Goal: Entertainment & Leisure: Consume media (video, audio)

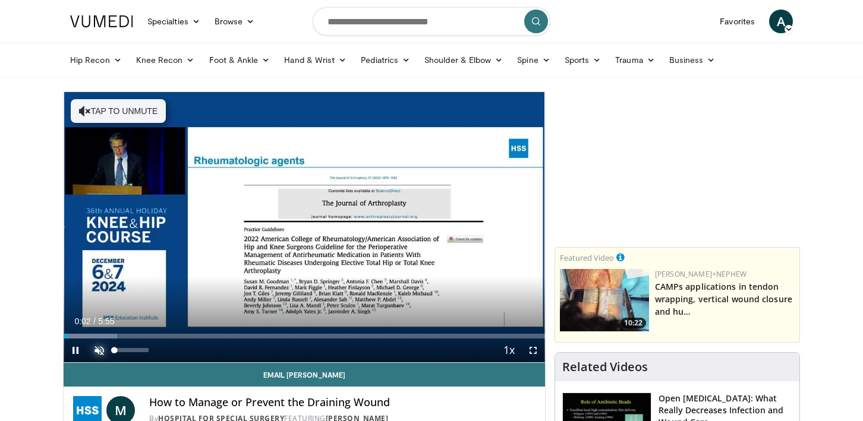
click at [101, 348] on span "Video Player" at bounding box center [99, 351] width 24 height 24
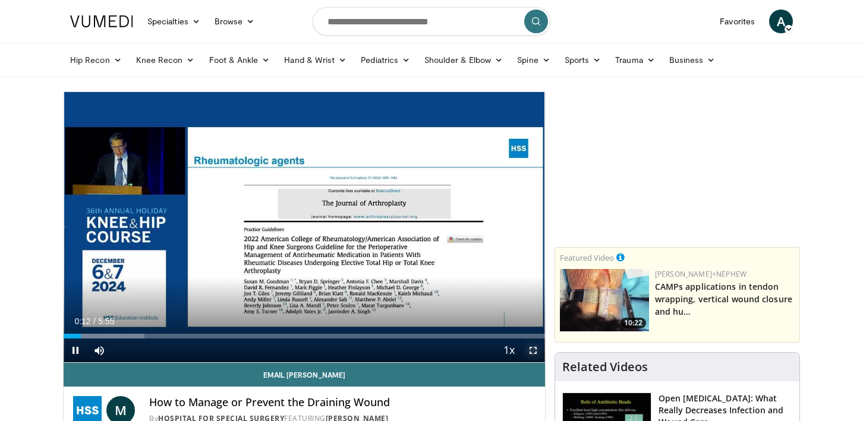
click at [531, 349] on span "Video Player" at bounding box center [533, 351] width 24 height 24
